Goal: Find specific page/section: Find specific page/section

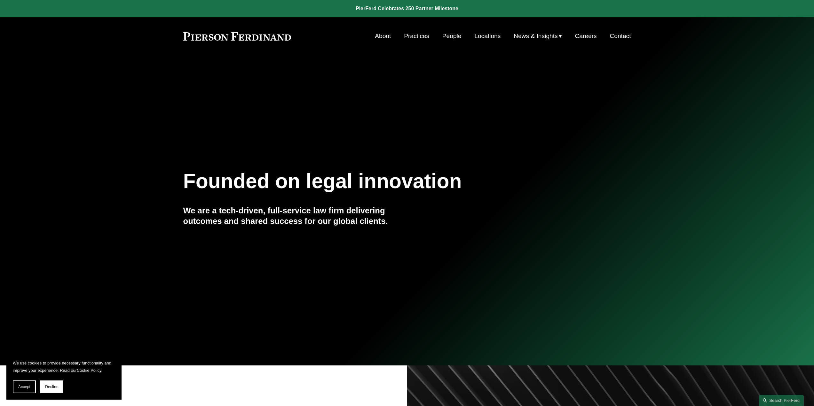
click at [419, 37] on link "Practices" at bounding box center [416, 36] width 25 height 12
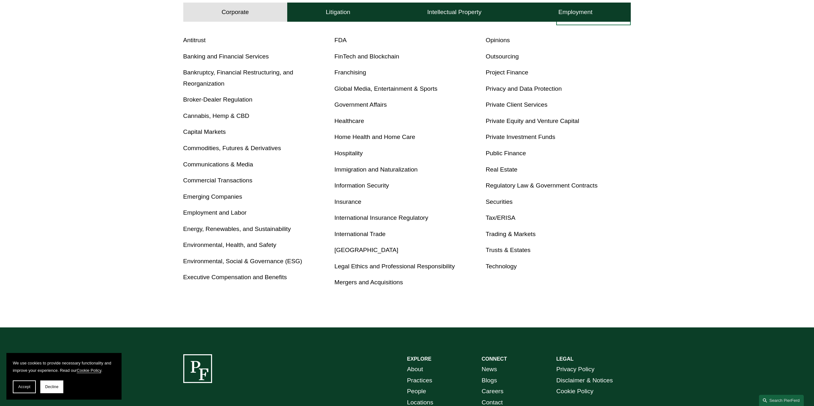
scroll to position [320, 0]
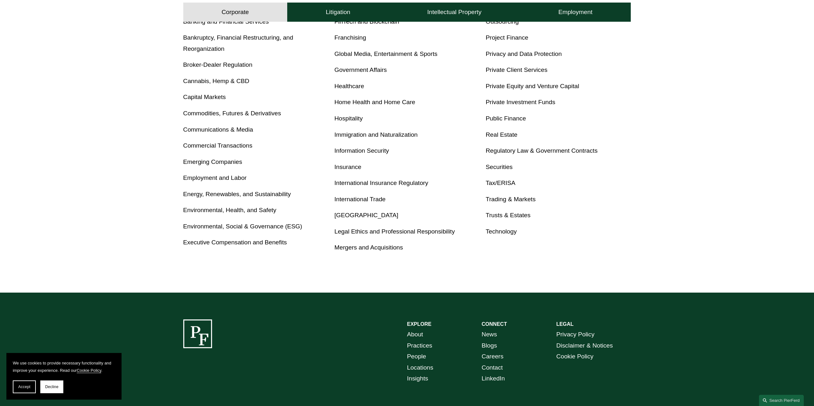
click at [266, 243] on link "Executive Compensation and Benefits" at bounding box center [235, 242] width 104 height 7
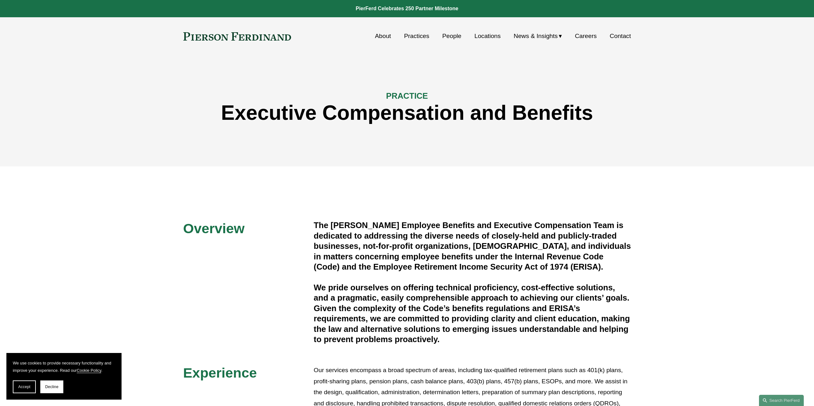
click at [450, 34] on link "People" at bounding box center [451, 36] width 19 height 12
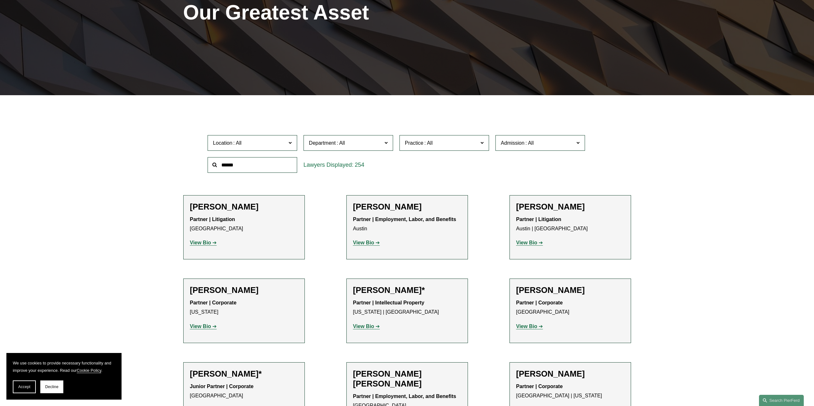
scroll to position [128, 0]
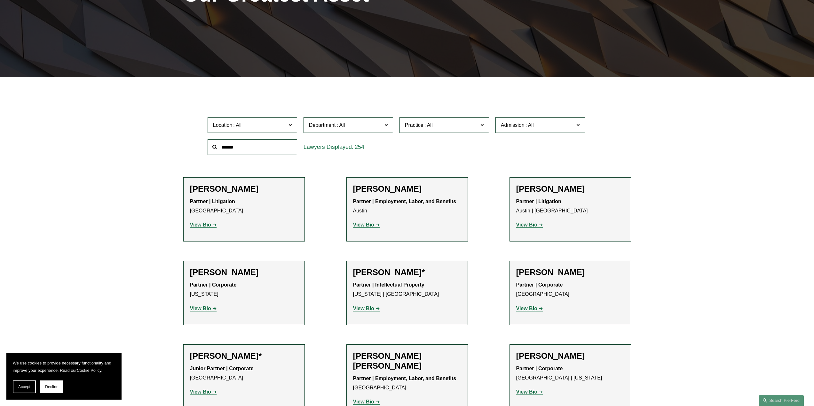
click at [337, 123] on span at bounding box center [340, 124] width 10 height 5
click at [0, 0] on link "Employment, Labor, and Benefits" at bounding box center [0, 0] width 0 height 0
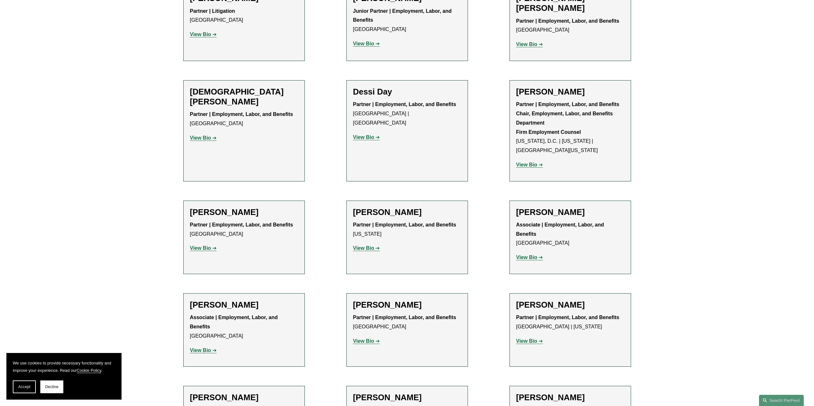
scroll to position [544, 0]
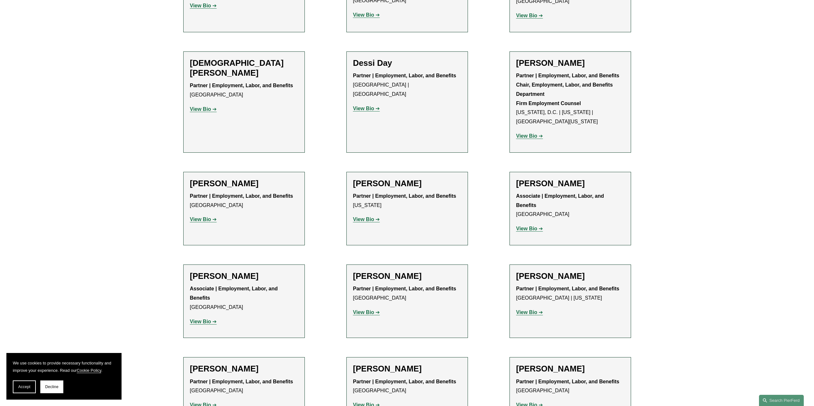
click at [365, 217] on strong "View Bio" at bounding box center [363, 219] width 21 height 5
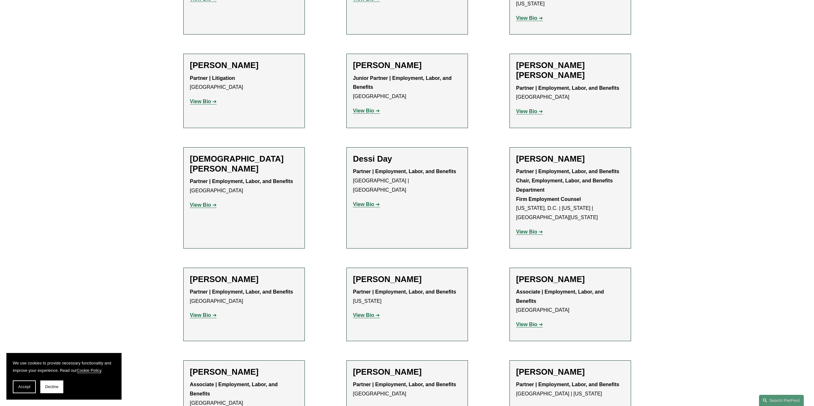
scroll to position [480, 0]
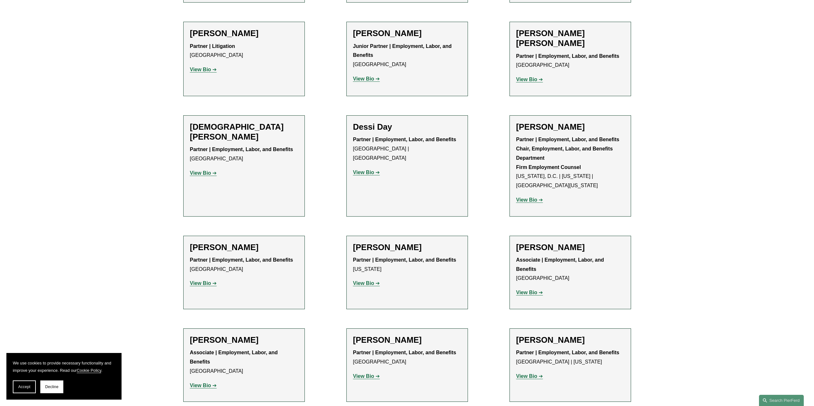
click at [531, 197] on strong "View Bio" at bounding box center [526, 199] width 21 height 5
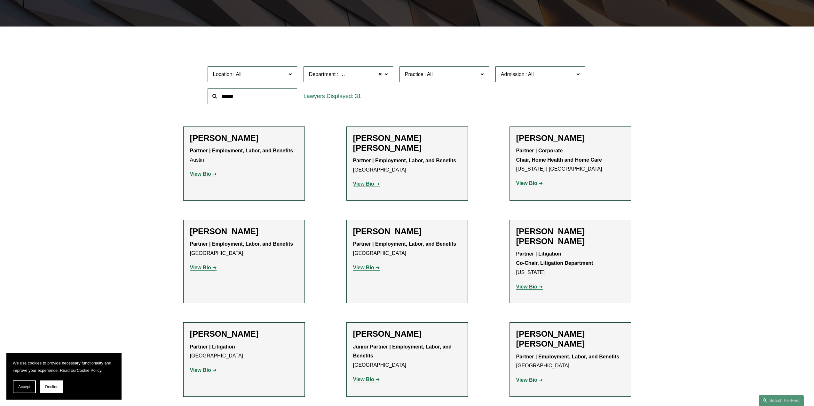
scroll to position [160, 0]
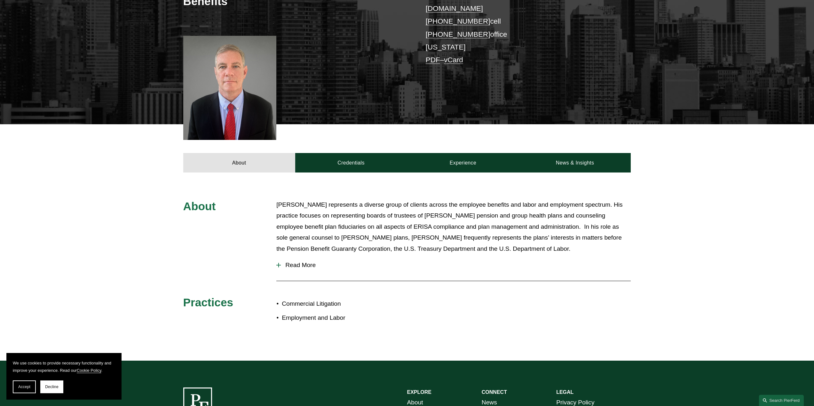
scroll to position [160, 0]
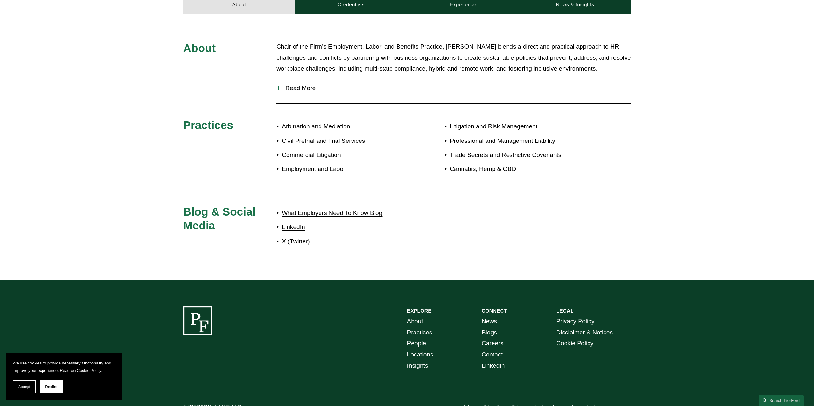
scroll to position [384, 0]
